Goal: Use online tool/utility: Utilize a website feature to perform a specific function

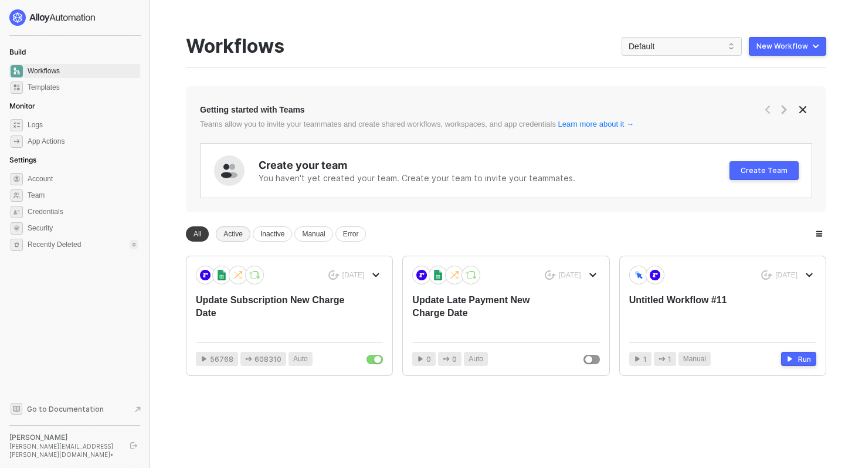
click at [230, 229] on div "Active" at bounding box center [233, 233] width 35 height 15
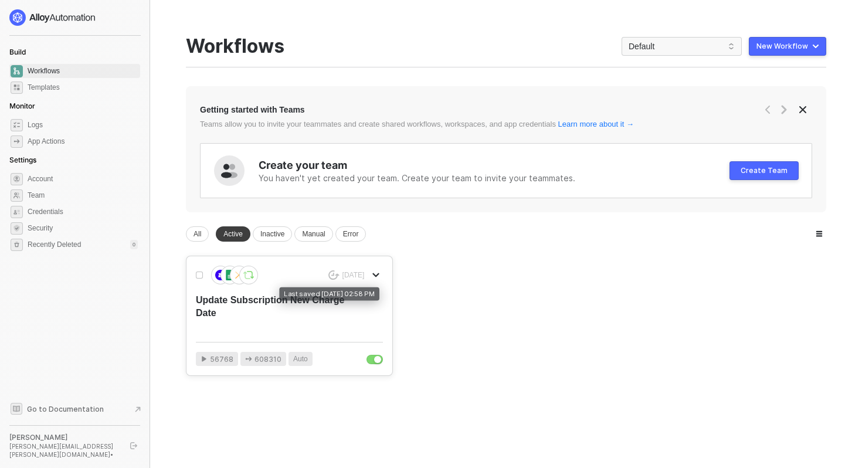
click at [357, 278] on div "[DATE]" at bounding box center [354, 275] width 22 height 10
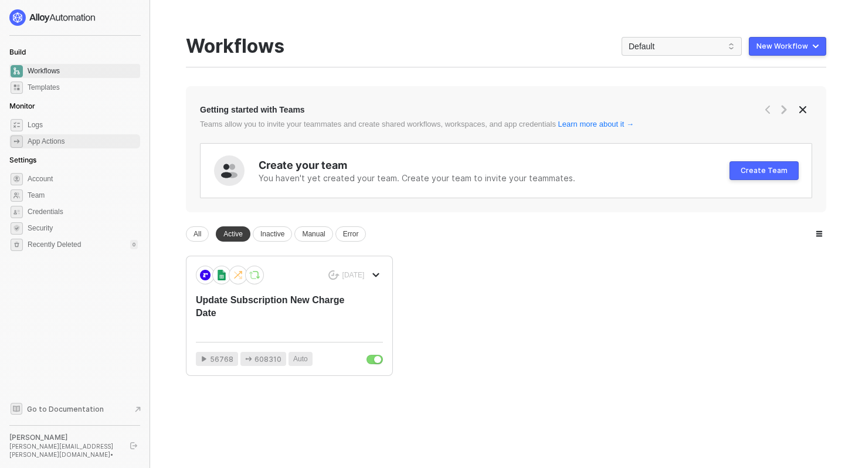
click at [47, 143] on div "App Actions" at bounding box center [46, 142] width 37 height 10
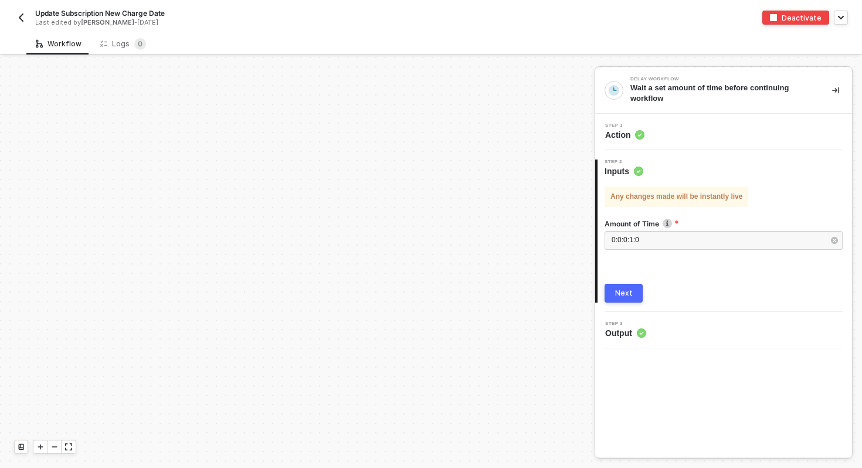
scroll to position [263, 0]
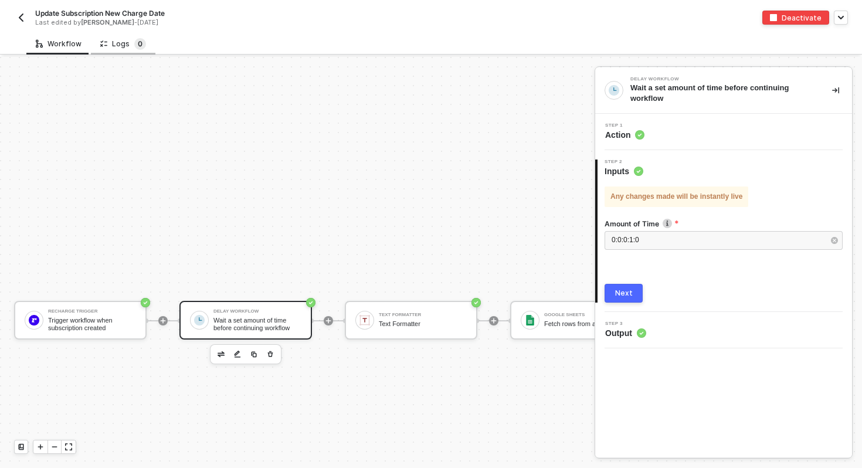
click at [135, 44] on sup "0" at bounding box center [140, 44] width 12 height 12
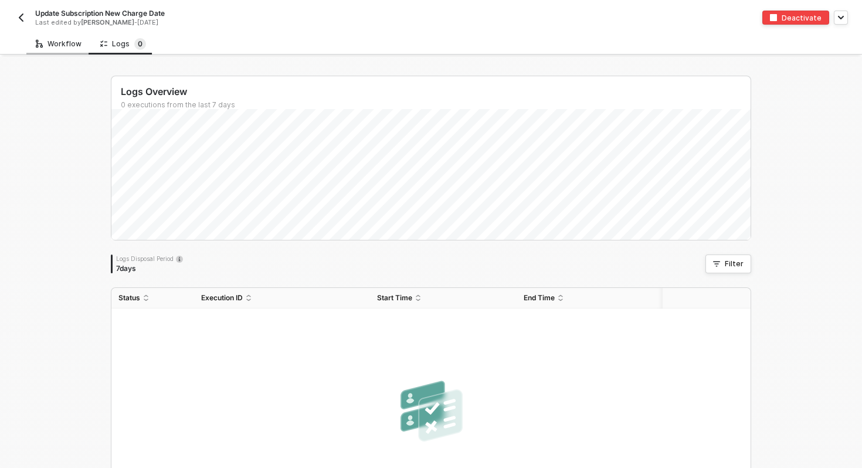
click at [71, 46] on div "Workflow" at bounding box center [59, 43] width 46 height 9
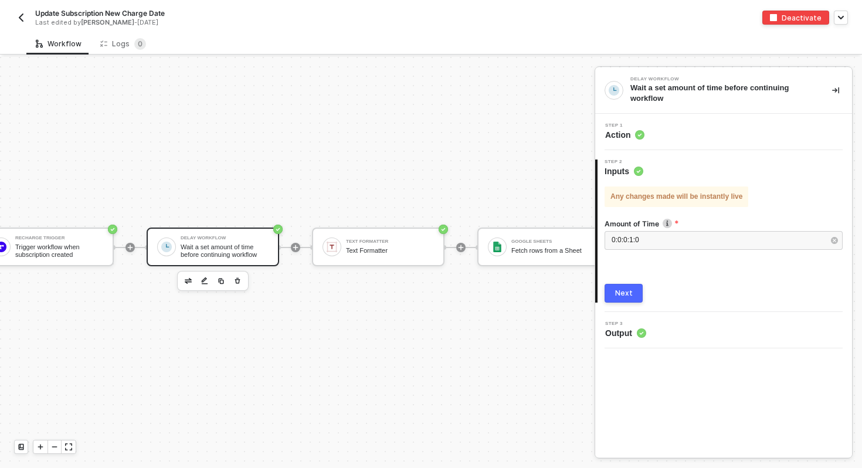
scroll to position [337, 0]
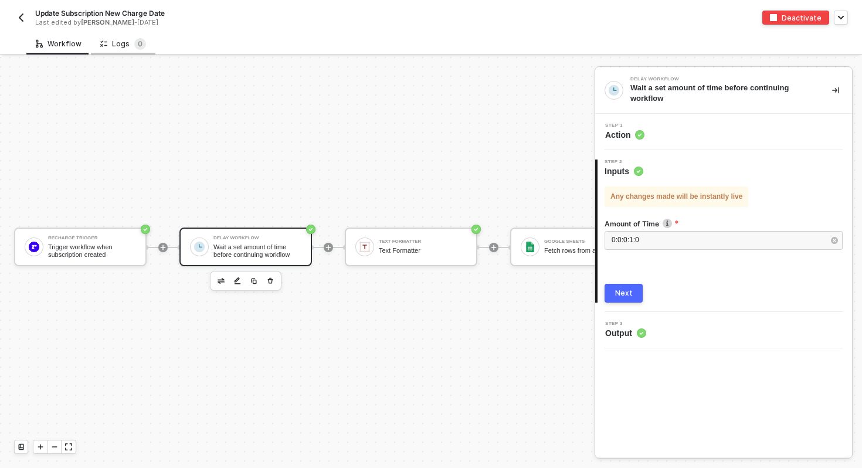
click at [116, 43] on div "Logs 0" at bounding box center [123, 44] width 46 height 12
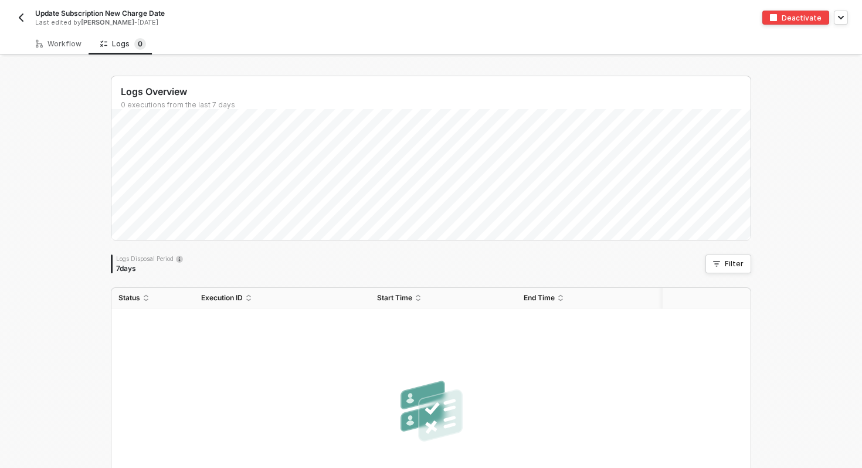
click at [18, 22] on img "button" at bounding box center [20, 17] width 9 height 9
